Goal: Task Accomplishment & Management: Manage account settings

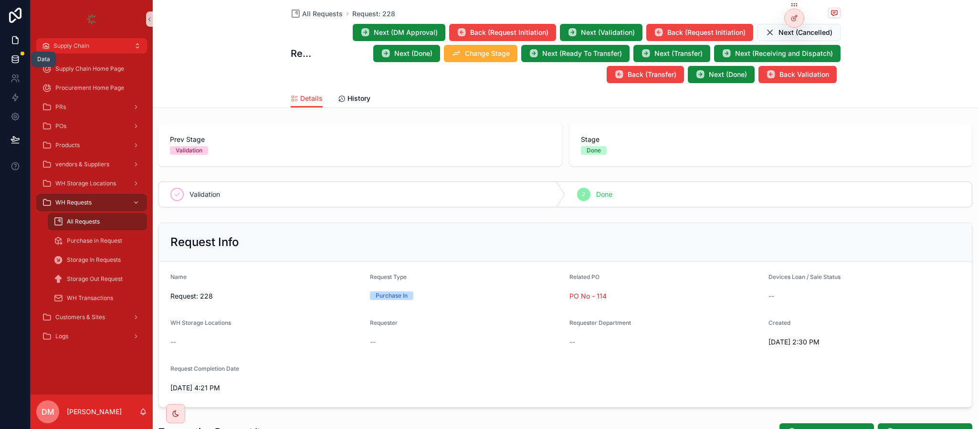
click at [12, 58] on icon at bounding box center [15, 59] width 10 height 10
click at [10, 79] on icon at bounding box center [15, 78] width 10 height 10
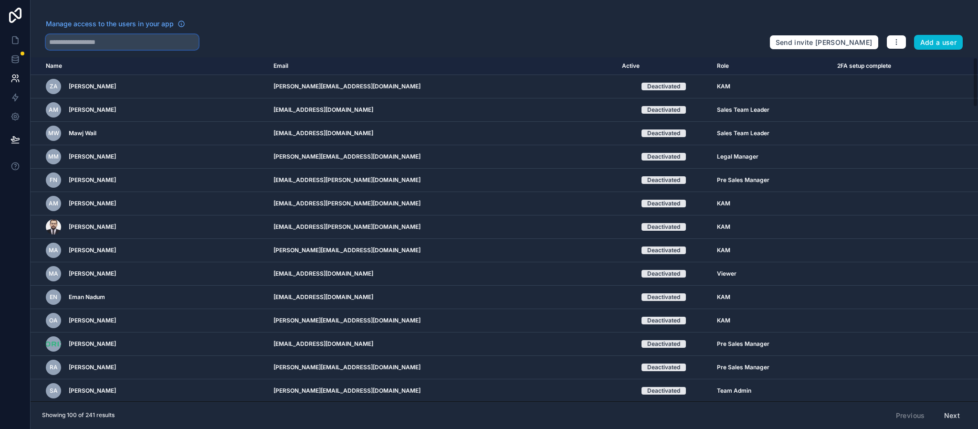
click at [110, 39] on input "text" at bounding box center [122, 41] width 153 height 15
type input "*"
type input "****"
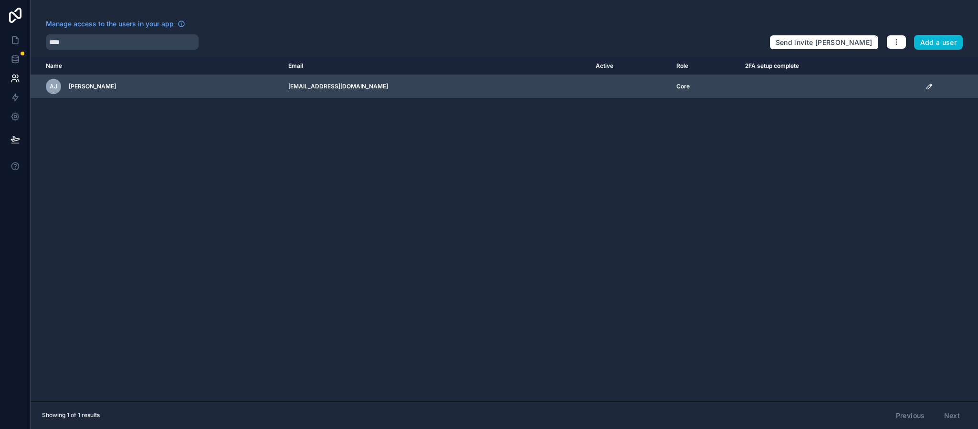
click at [928, 86] on icon "scrollable content" at bounding box center [929, 87] width 8 height 8
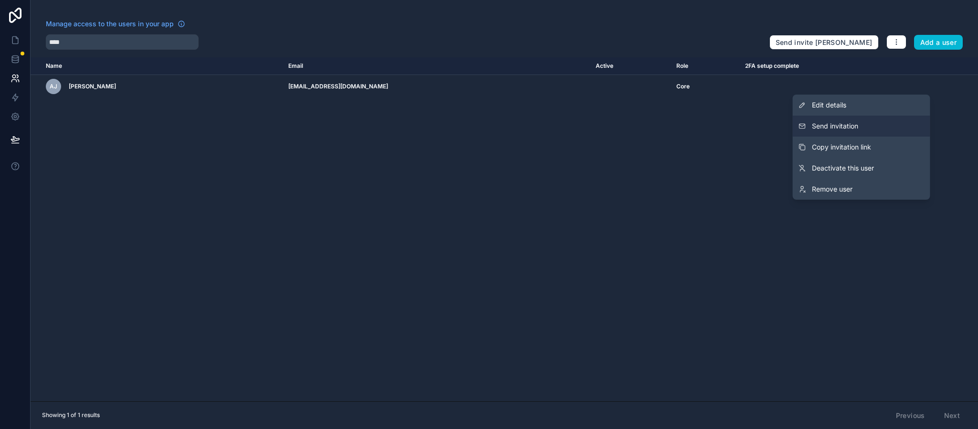
click at [867, 126] on button "Send invitation" at bounding box center [861, 125] width 137 height 21
